Goal: Find specific page/section: Find specific page/section

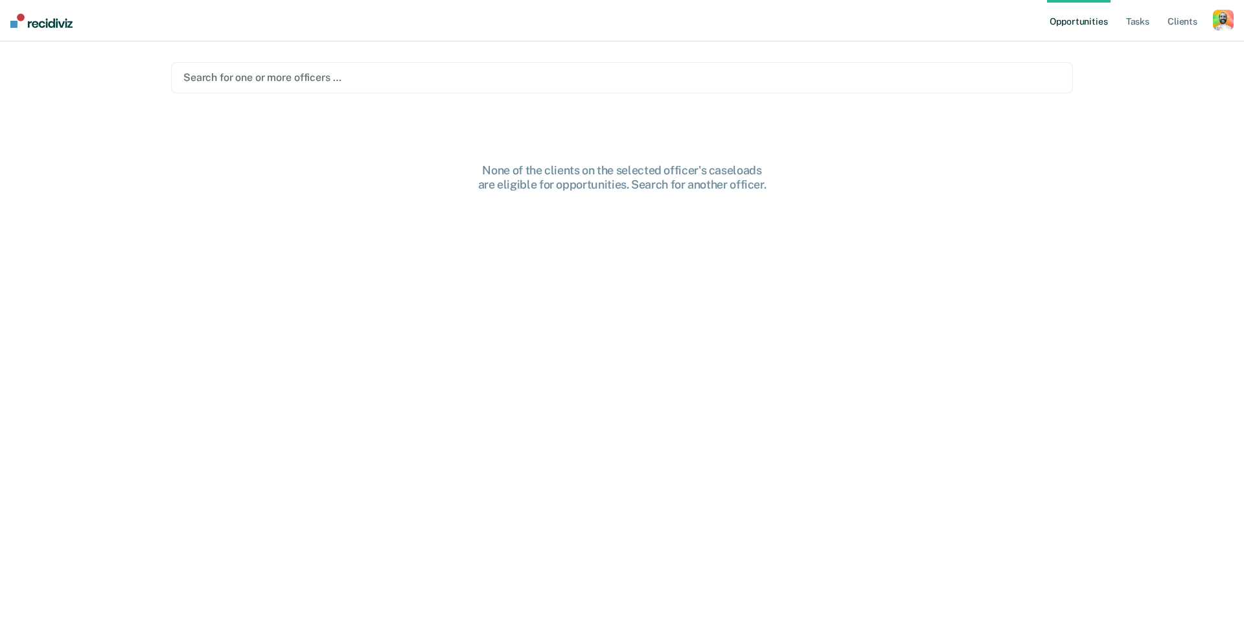
click at [512, 107] on main "Search for one or more officers … None of the clients on the selected officer's…" at bounding box center [621, 313] width 933 height 544
click at [1223, 18] on div "button" at bounding box center [1223, 20] width 21 height 21
click at [1132, 51] on link "Profile" at bounding box center [1171, 52] width 104 height 11
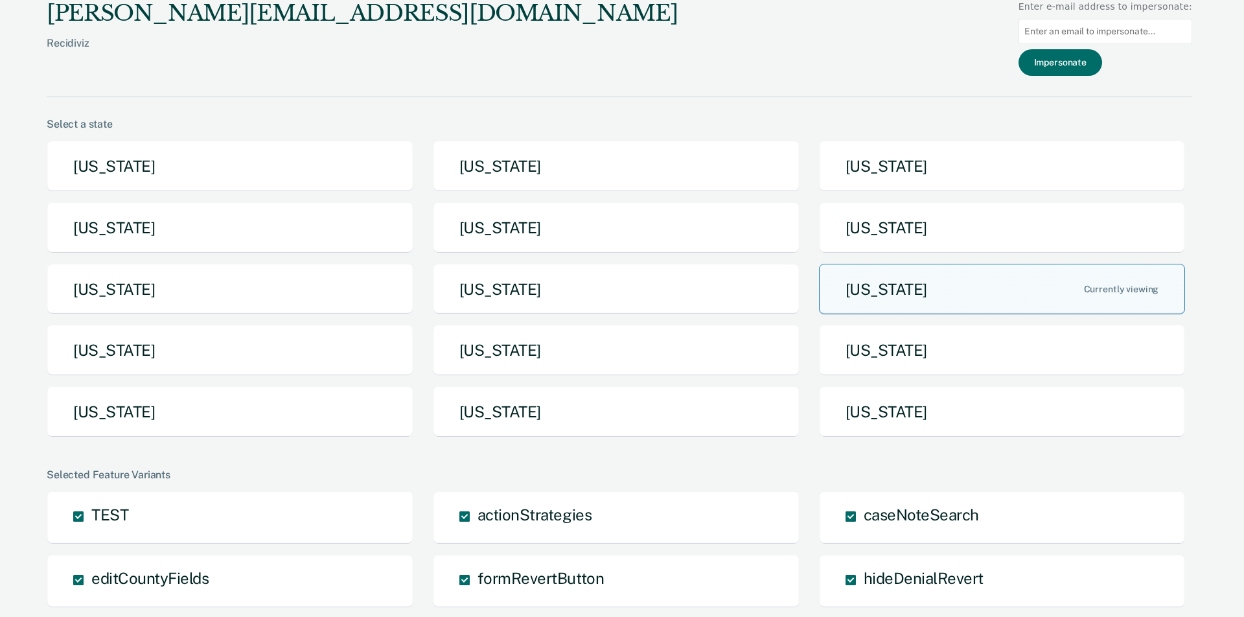
click at [904, 281] on button "[US_STATE]" at bounding box center [1002, 289] width 367 height 51
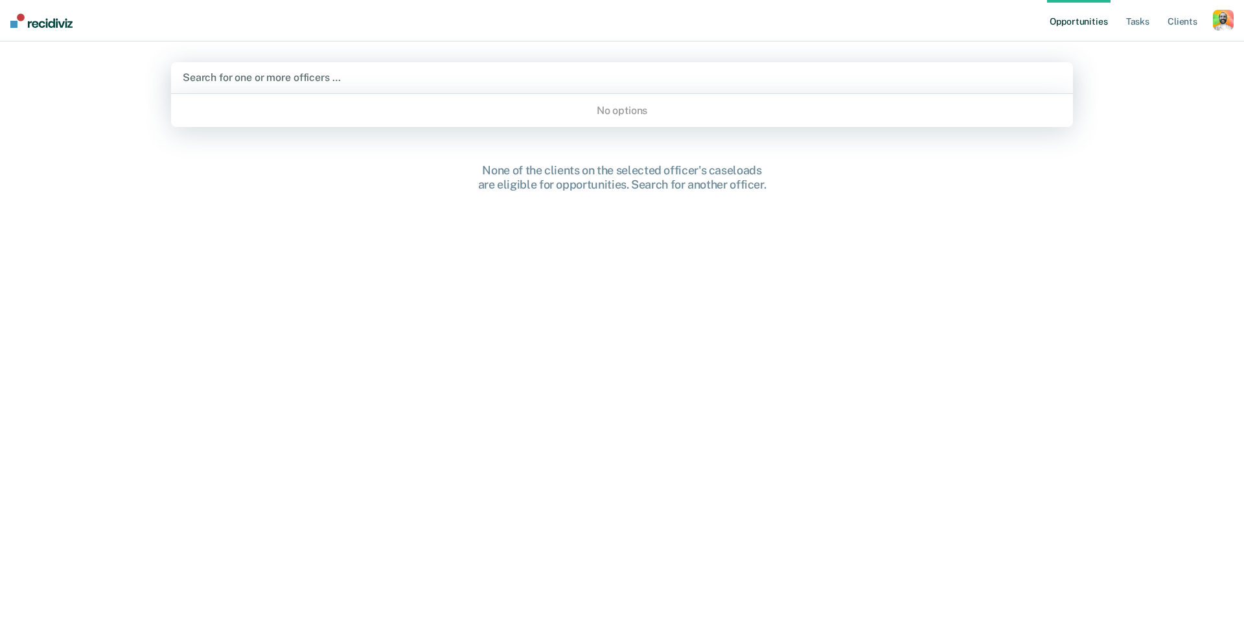
click at [360, 76] on div at bounding box center [622, 77] width 878 height 15
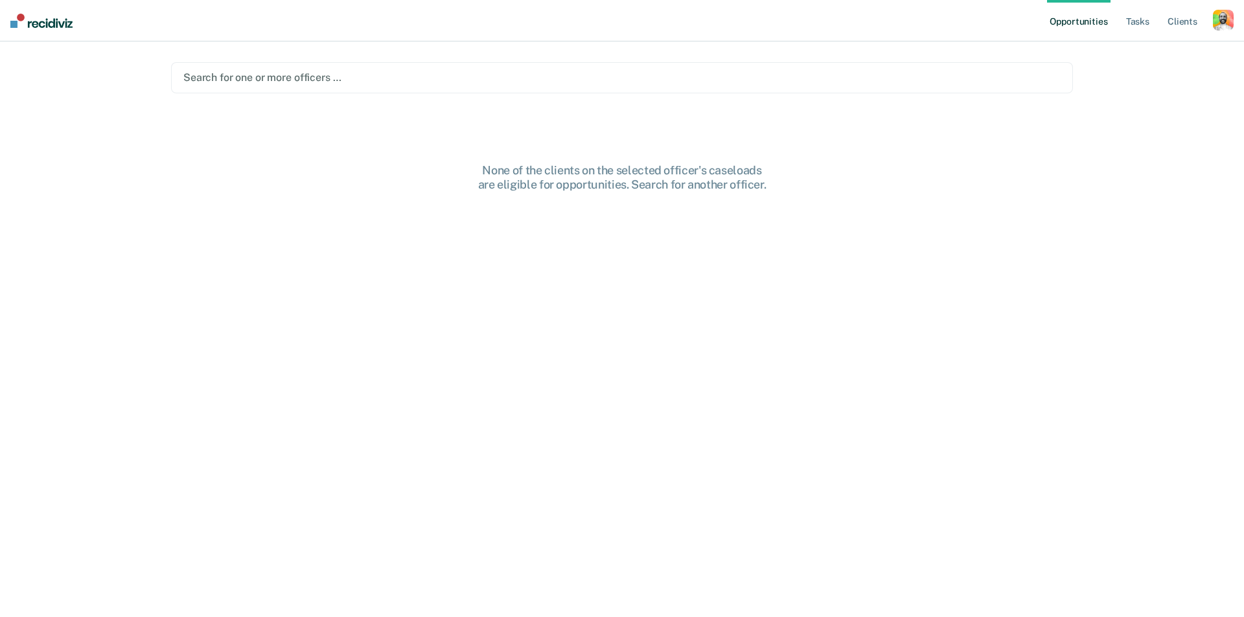
click at [746, 185] on div "None of the clients on the selected officer's caseloads are eligible for opport…" at bounding box center [622, 177] width 415 height 28
click at [1135, 20] on link "Tasks" at bounding box center [1137, 20] width 29 height 41
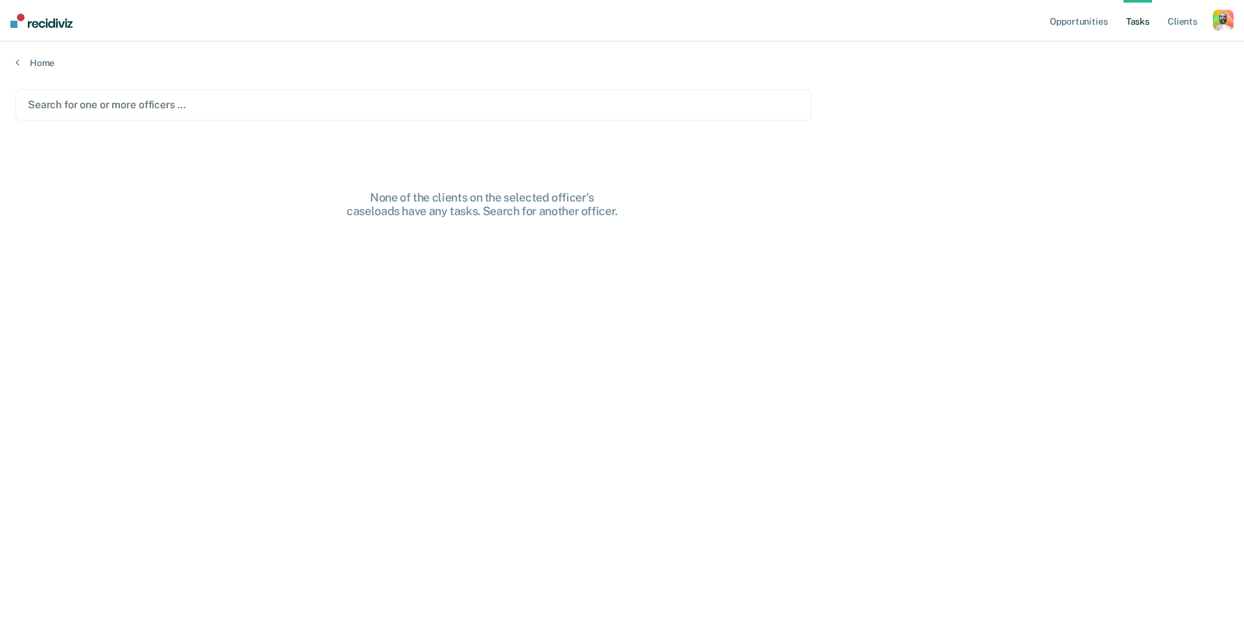
click at [170, 110] on div "Search for one or more officers …" at bounding box center [414, 104] width 772 height 12
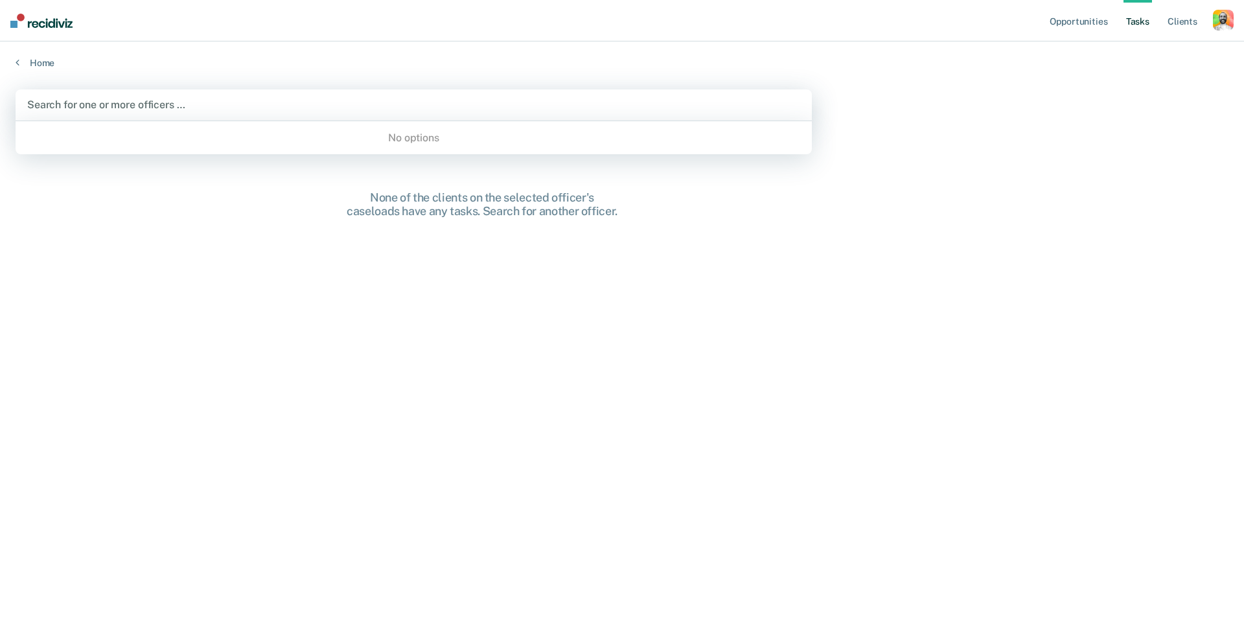
click at [621, 345] on main "Use Up and Down to choose options, press Enter to select the currently focused …" at bounding box center [622, 341] width 1244 height 544
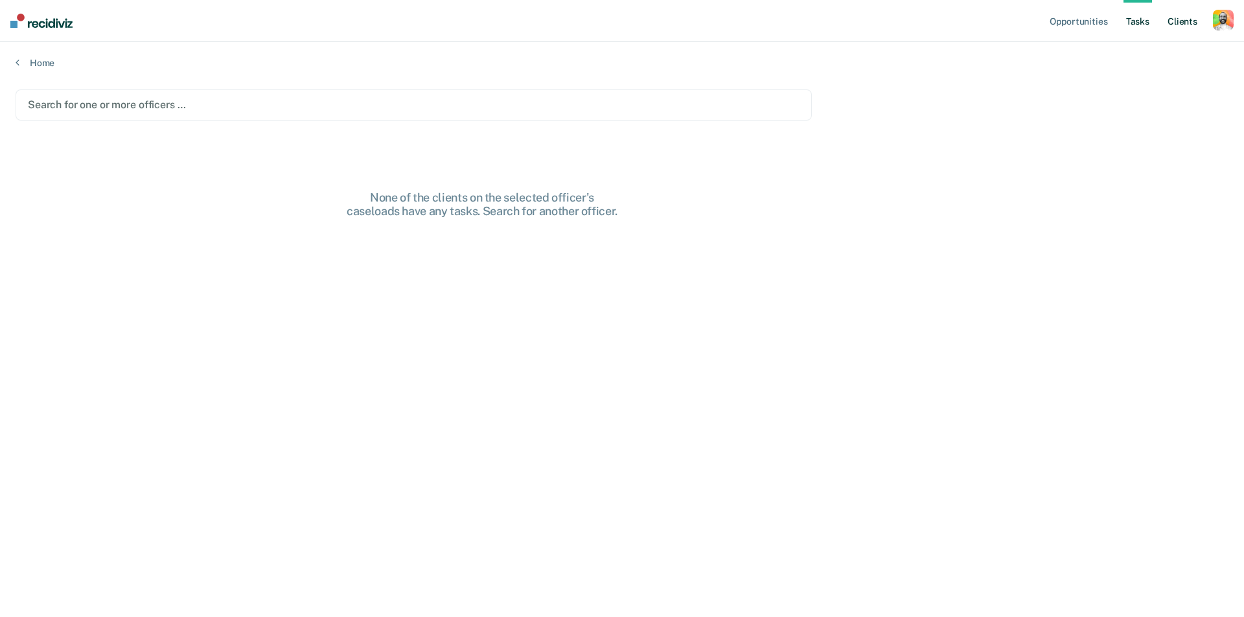
click at [1174, 20] on link "Client s" at bounding box center [1182, 20] width 35 height 41
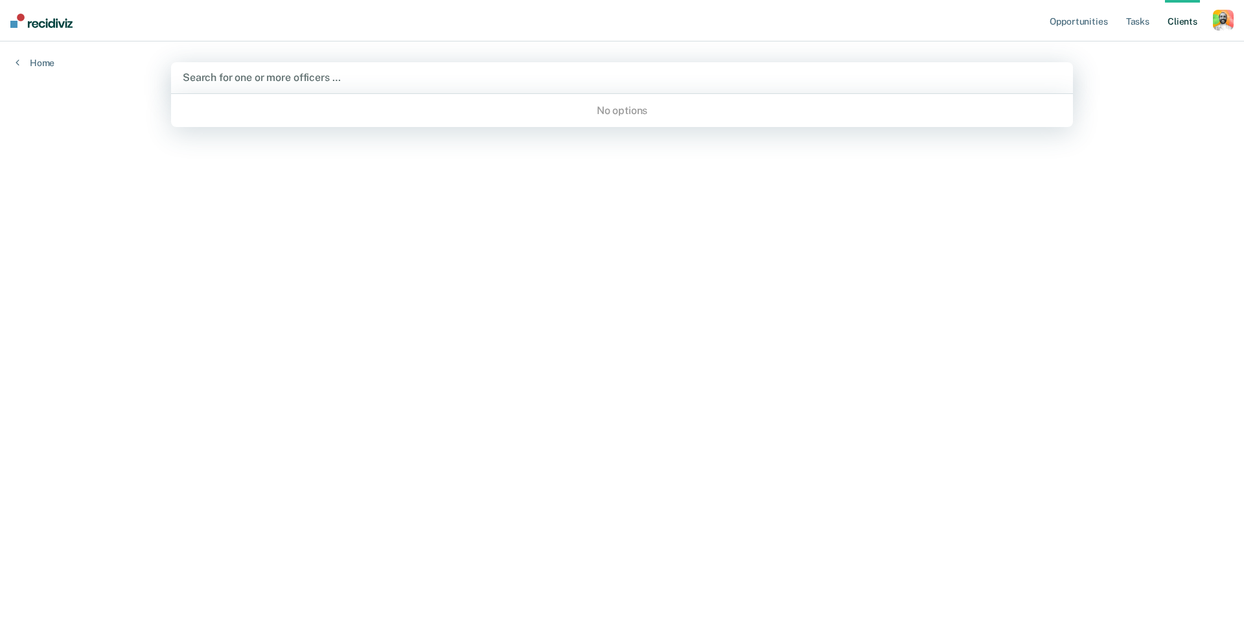
click at [242, 73] on div "Search for one or more officers …" at bounding box center [622, 77] width 878 height 12
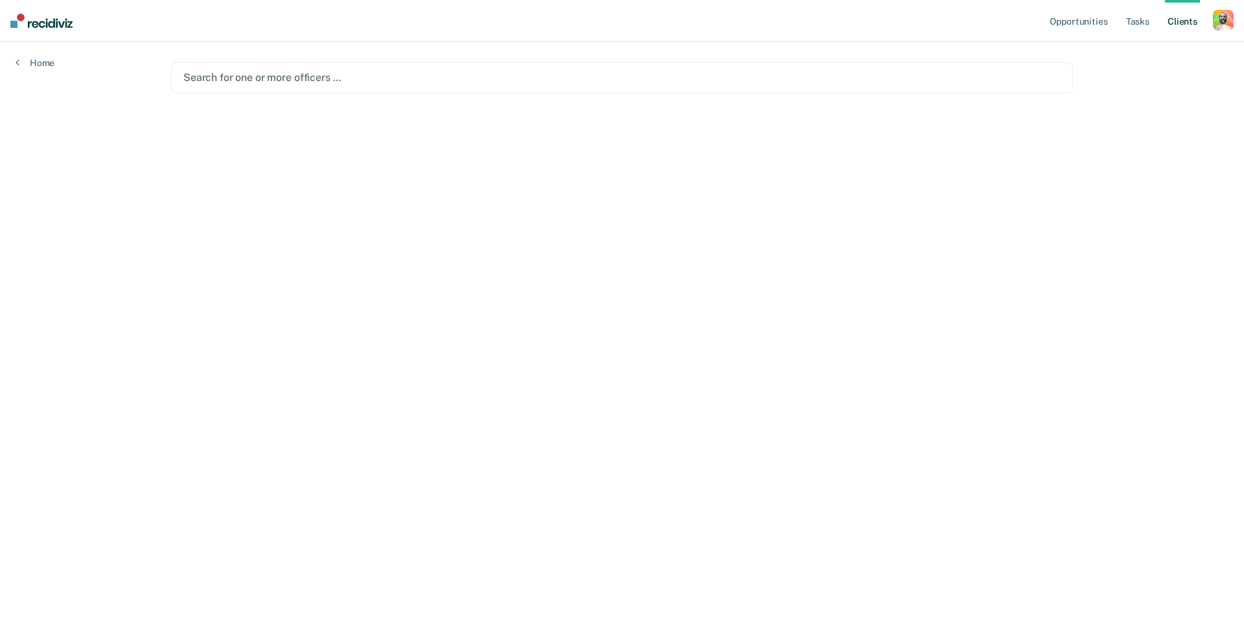
click at [688, 178] on main "Search for one or more officers …" at bounding box center [621, 313] width 933 height 544
